Goal: Transaction & Acquisition: Purchase product/service

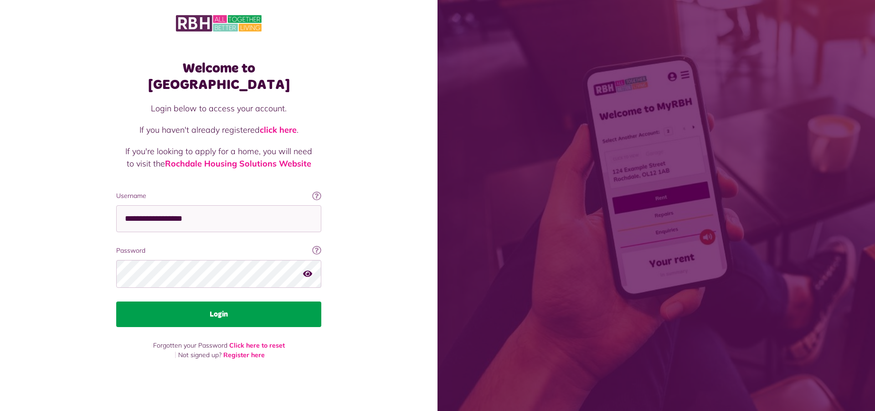
click at [284, 310] on button "Login" at bounding box center [218, 314] width 205 height 26
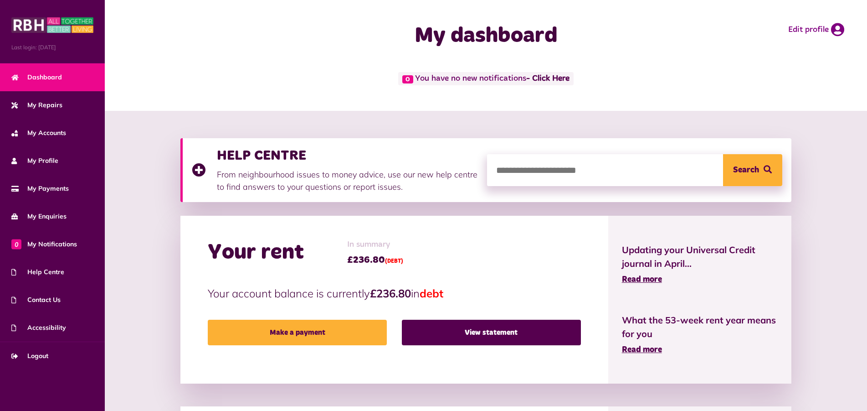
click at [318, 345] on div "Your rent In summary £236.80 (DEBT) Your account balance is currently £236.80 i…" at bounding box center [395, 300] width 428 height 168
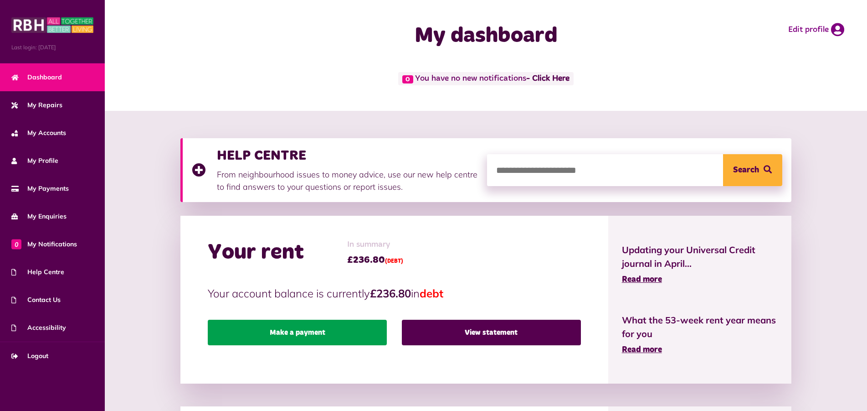
click at [315, 336] on link "Make a payment" at bounding box center [297, 333] width 179 height 26
click at [313, 336] on link "Make a payment" at bounding box center [297, 333] width 179 height 26
click at [303, 333] on link "Make a payment" at bounding box center [297, 333] width 179 height 26
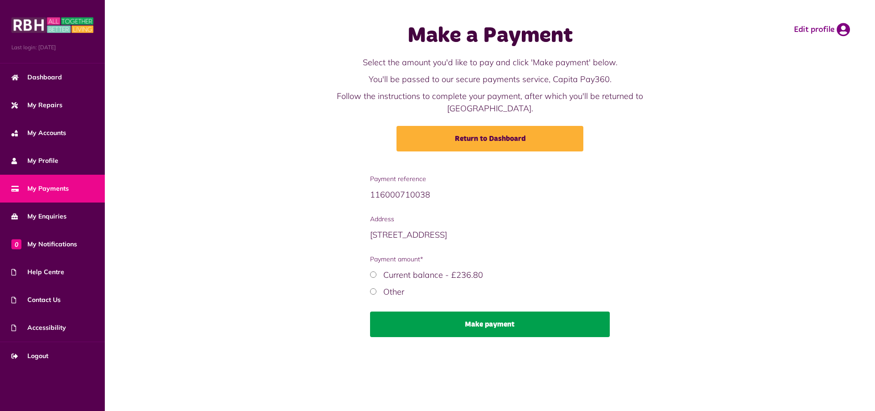
click at [470, 311] on button "Make payment" at bounding box center [490, 324] width 240 height 26
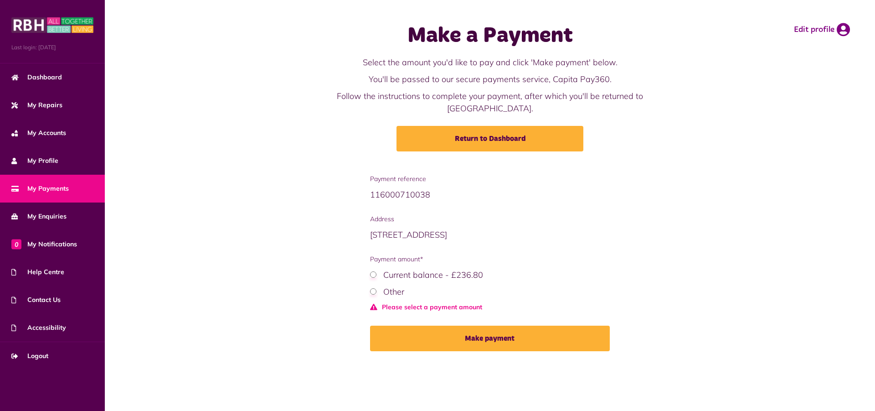
click at [379, 268] on div "Current balance - £236.80" at bounding box center [490, 274] width 240 height 12
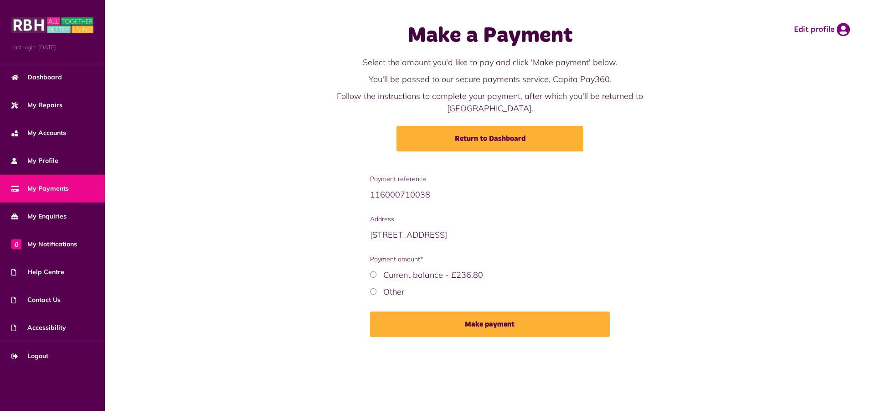
click at [465, 317] on button "Make payment" at bounding box center [490, 324] width 240 height 26
